Goal: Information Seeking & Learning: Learn about a topic

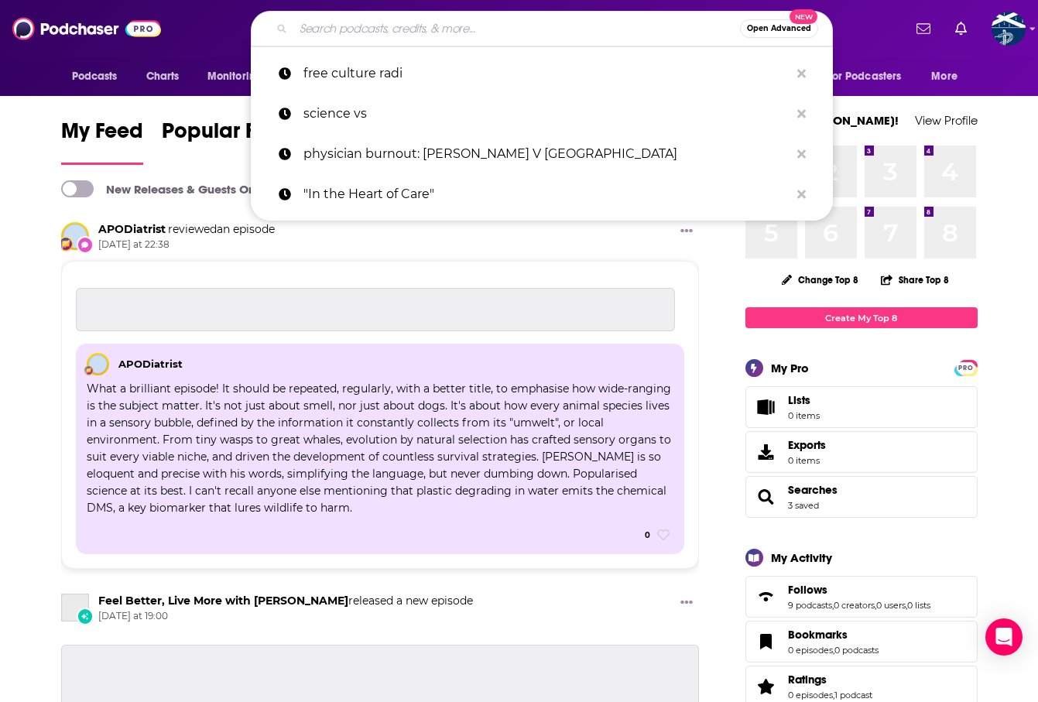
click at [403, 37] on input "Search podcasts, credits, & more..." at bounding box center [516, 28] width 447 height 25
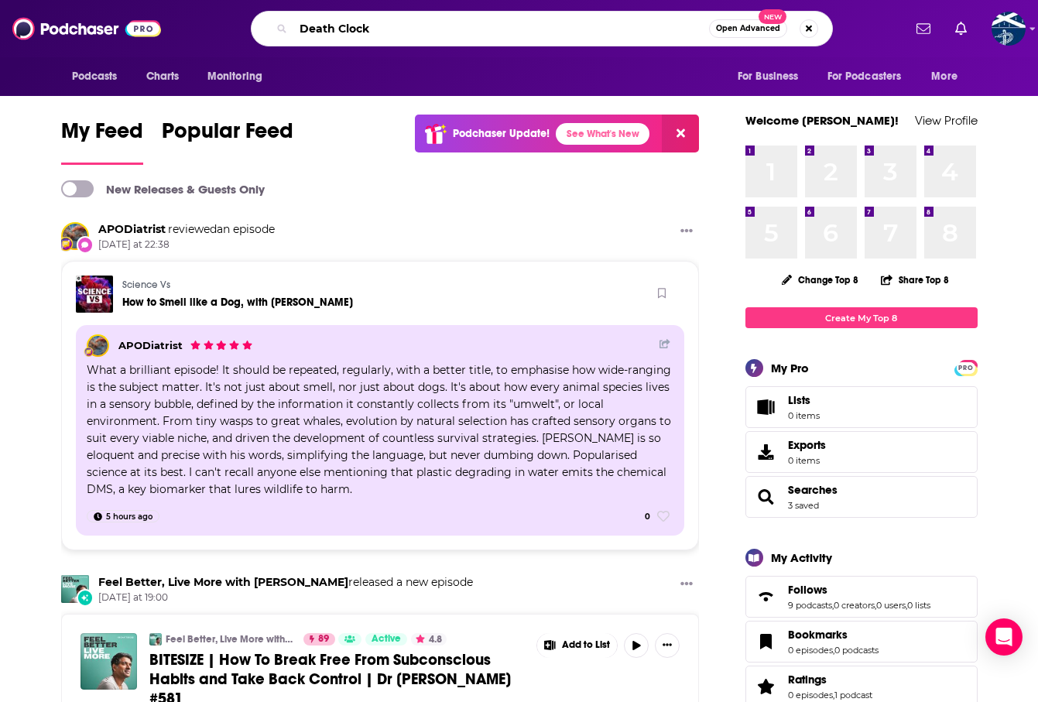
type input "Death Clock"
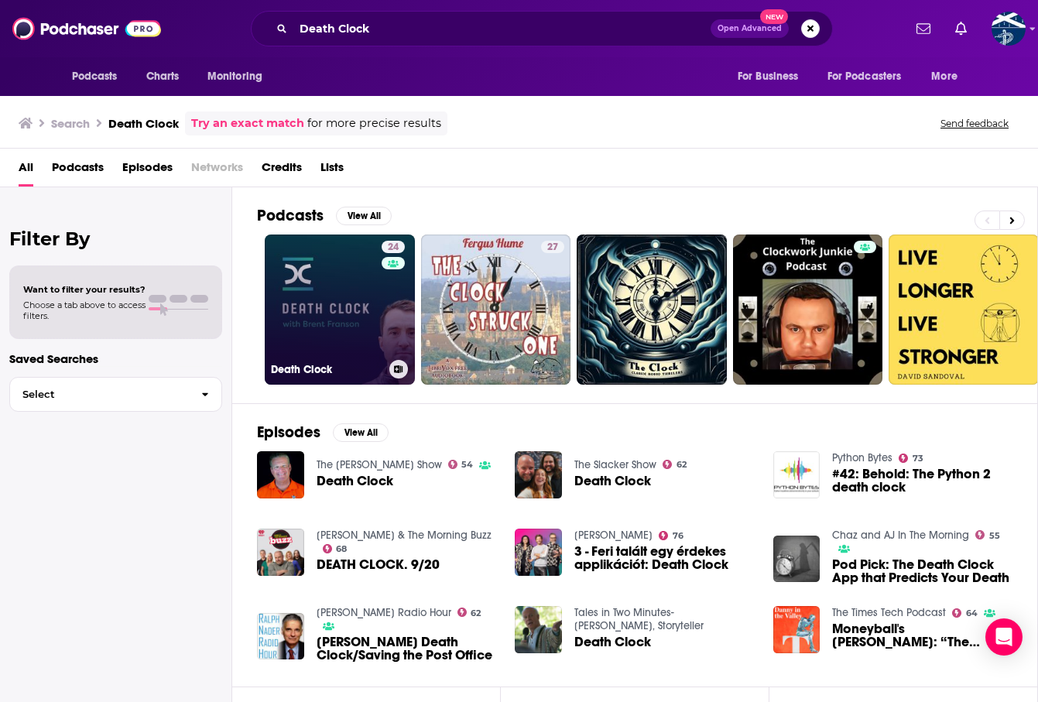
click at [342, 325] on link "24 Death Clock" at bounding box center [340, 310] width 150 height 150
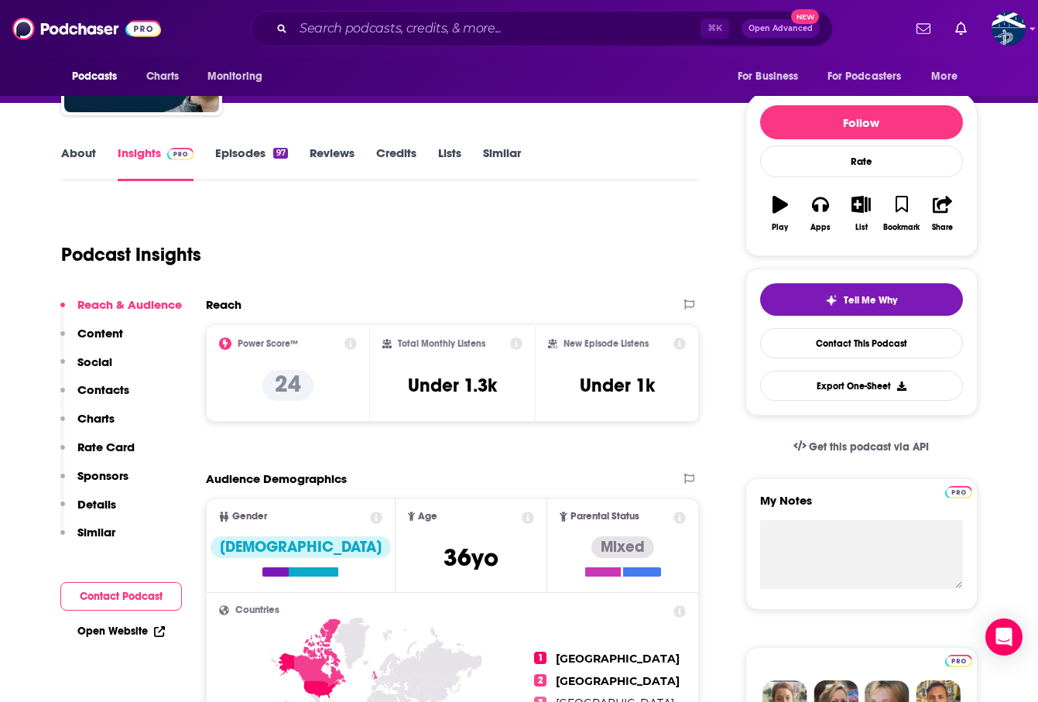
scroll to position [125, 0]
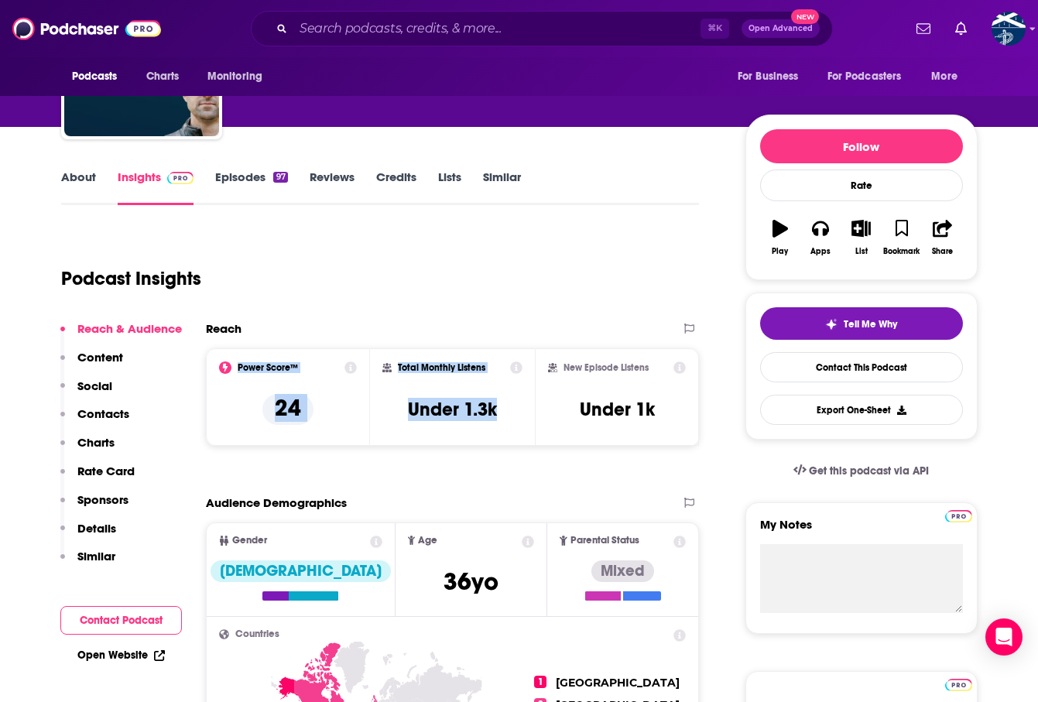
drag, startPoint x: 522, startPoint y: 440, endPoint x: 451, endPoint y: 341, distance: 120.9
click at [451, 341] on div "Reach Power Score™ 24 Total Monthly Listens Under 1.3k New Episode Listens Unde…" at bounding box center [453, 389] width 494 height 137
click at [373, 281] on div "Podcast Insights" at bounding box center [374, 269] width 626 height 79
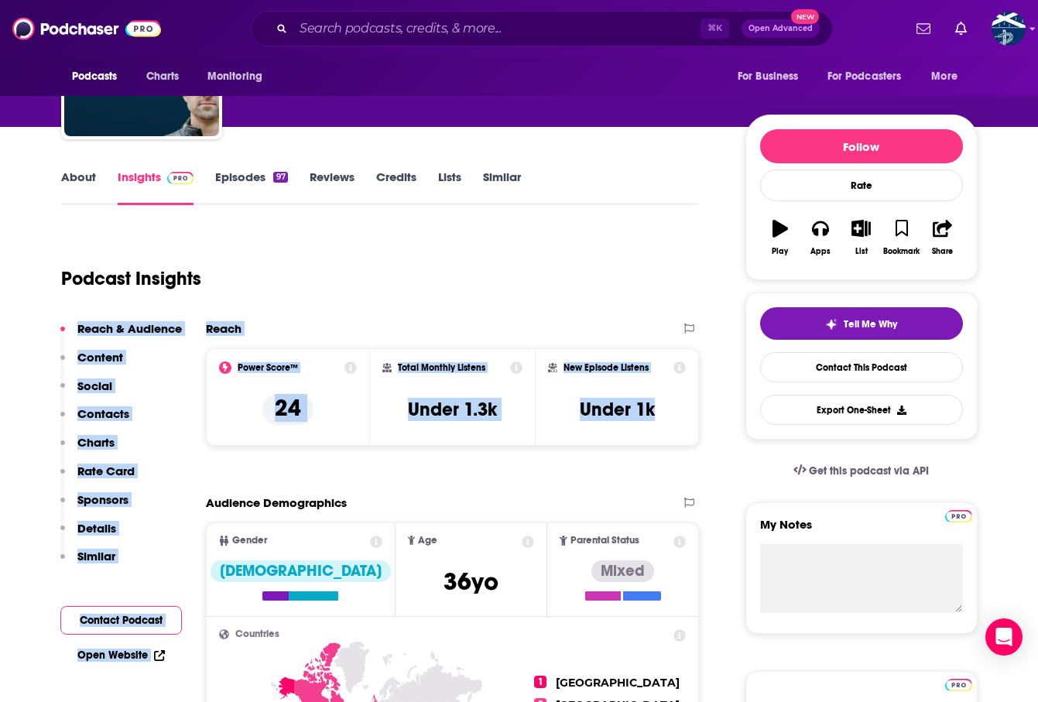
drag, startPoint x: 373, startPoint y: 281, endPoint x: 665, endPoint y: 434, distance: 329.3
click at [665, 434] on div "New Episode Listens Under 1k" at bounding box center [617, 397] width 165 height 98
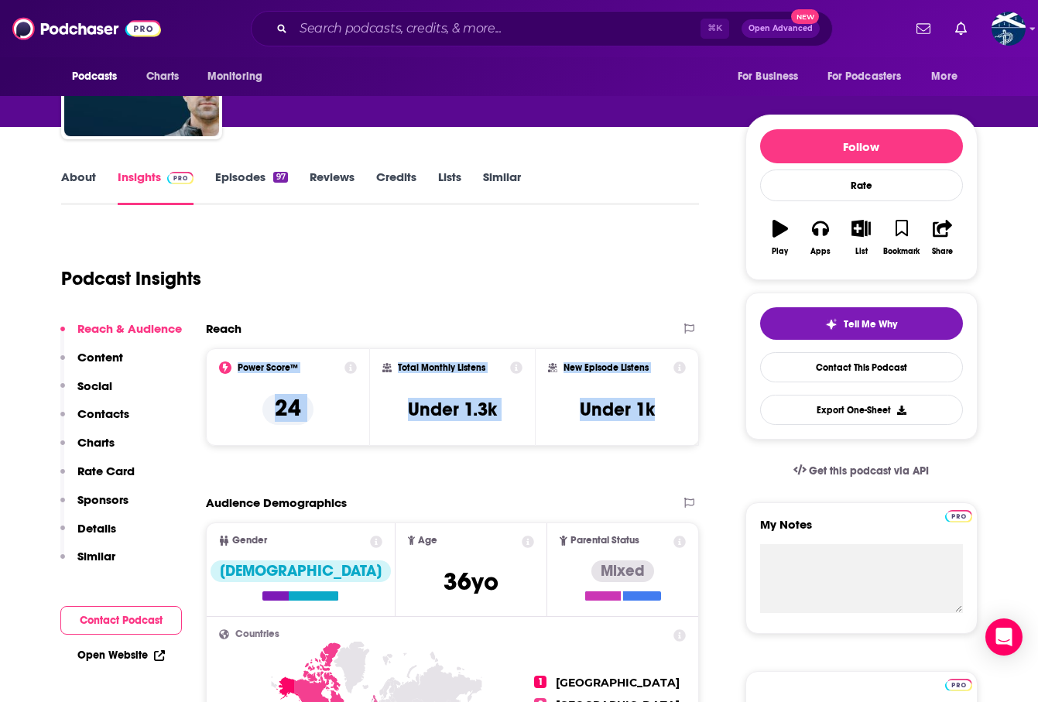
drag, startPoint x: 665, startPoint y: 434, endPoint x: 242, endPoint y: 355, distance: 430.0
click at [242, 355] on div "Power Score™ 24 Total Monthly Listens Under 1.3k New Episode Listens Under 1k" at bounding box center [453, 397] width 494 height 98
copy div "Power Score™ 24 Total Monthly Listens Under 1.3k New Episode Listens Under 1k"
